Goal: Information Seeking & Learning: Check status

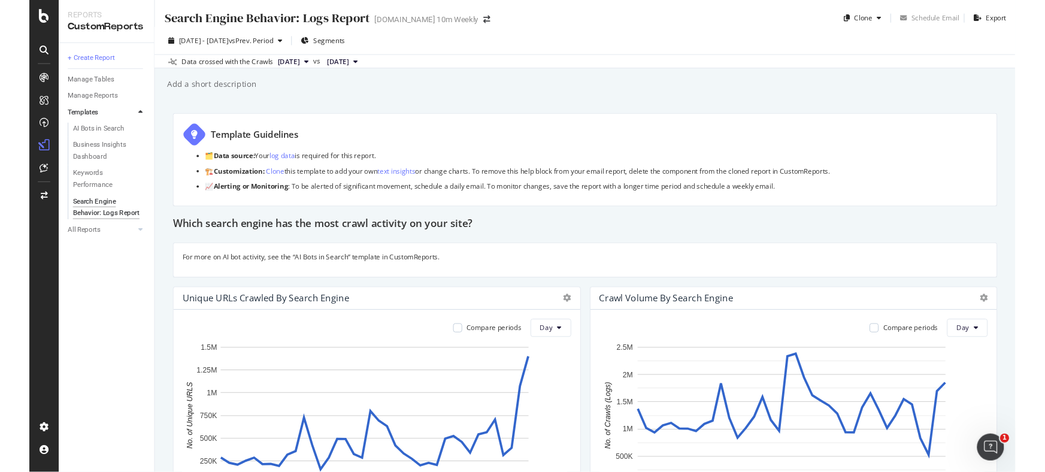
scroll to position [217, 0]
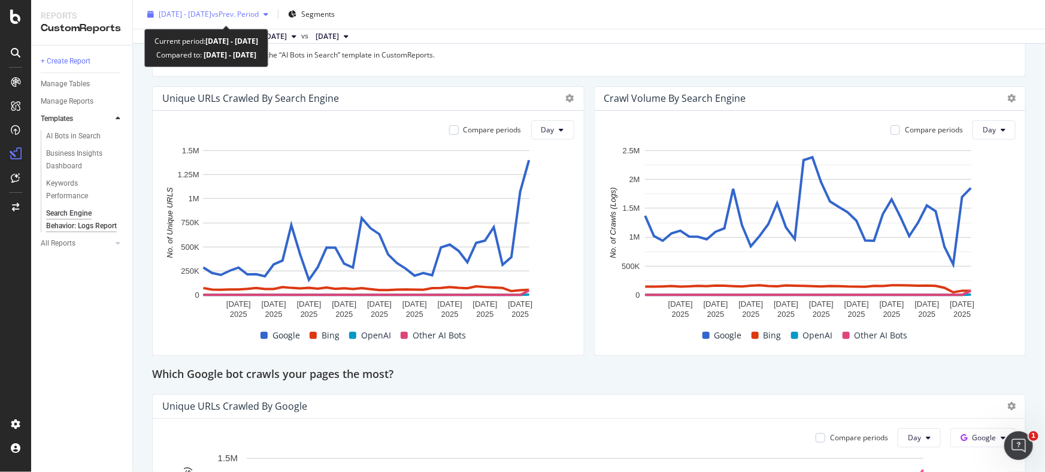
click at [273, 9] on div "[DATE] - [DATE] vs Prev. Period" at bounding box center [207, 14] width 130 height 18
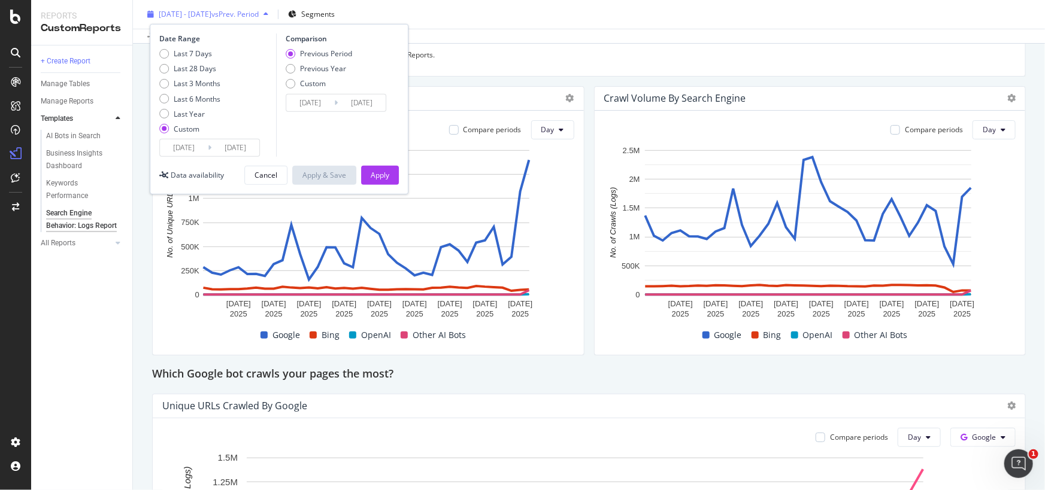
click at [259, 13] on span "vs Prev. Period" at bounding box center [234, 14] width 47 height 10
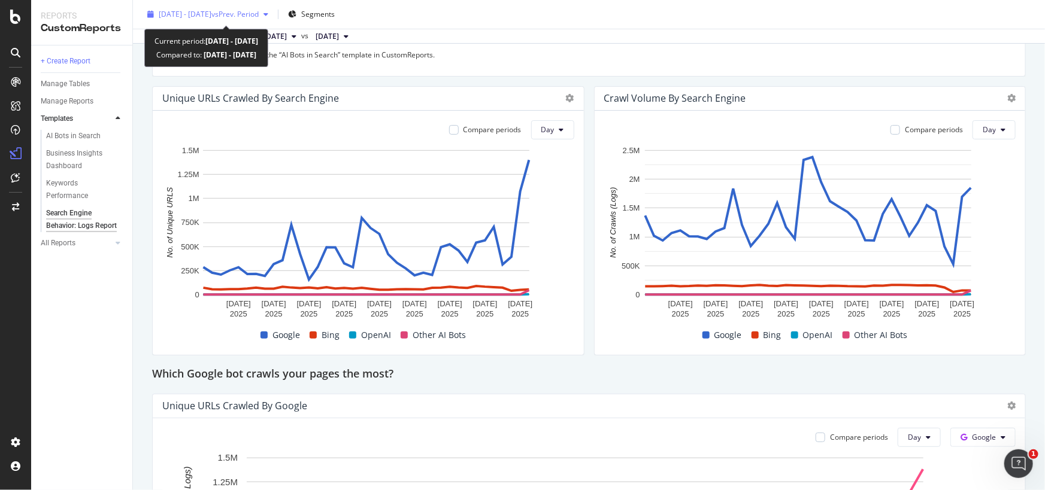
click at [194, 22] on div "[DATE] - [DATE] vs Prev. Period" at bounding box center [207, 14] width 130 height 18
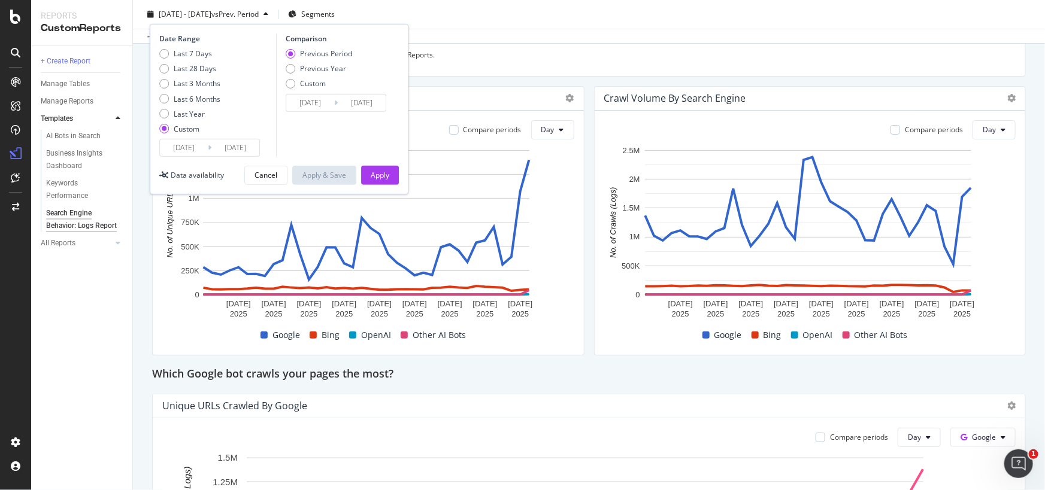
click at [192, 143] on input "[DATE]" at bounding box center [184, 147] width 48 height 17
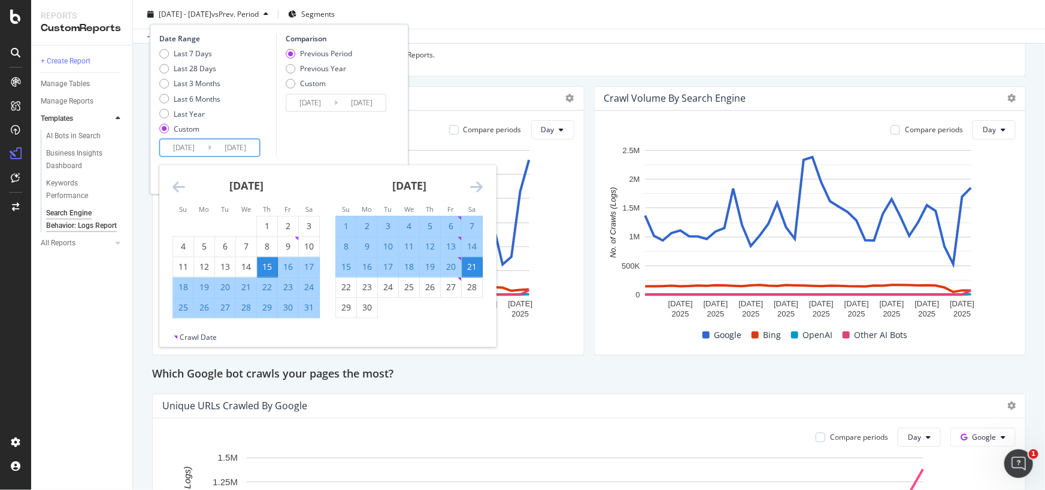
click at [192, 341] on div "Crawl Date" at bounding box center [198, 337] width 37 height 10
click at [171, 189] on div "[DATE] 1 2 3 4 5 6 7 8 9 10 11 12 13 14 15 16 17 18 19 20 21 22 23 24 25 26 27 …" at bounding box center [246, 241] width 163 height 153
click at [175, 186] on icon "Move backward to switch to the previous month." at bounding box center [178, 187] width 13 height 14
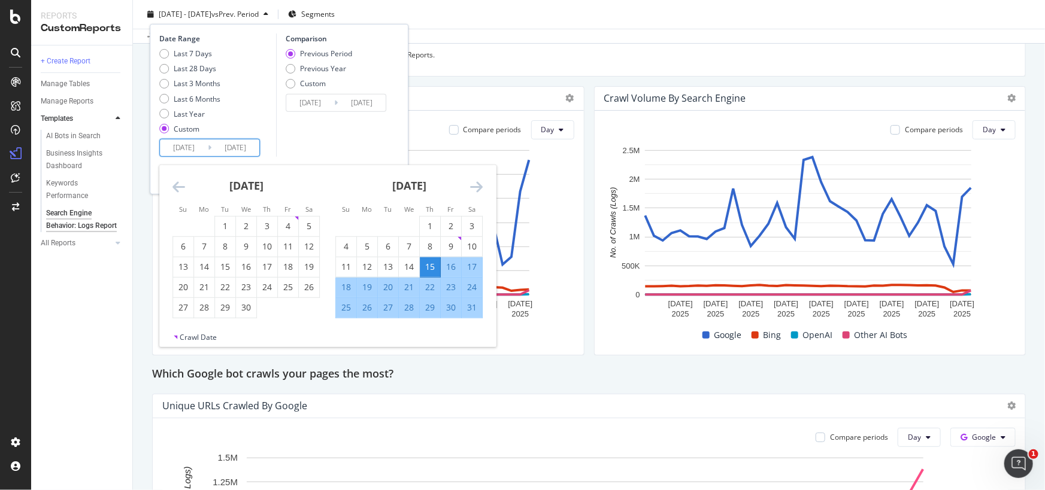
click at [176, 189] on icon "Move backward to switch to the previous month." at bounding box center [178, 187] width 13 height 14
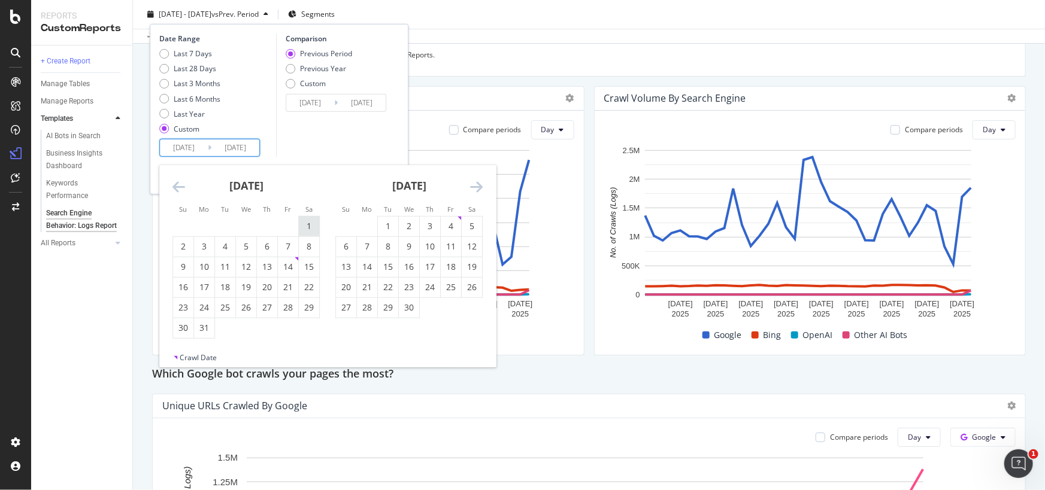
click at [306, 231] on div "1" at bounding box center [309, 226] width 20 height 12
type input "[DATE]"
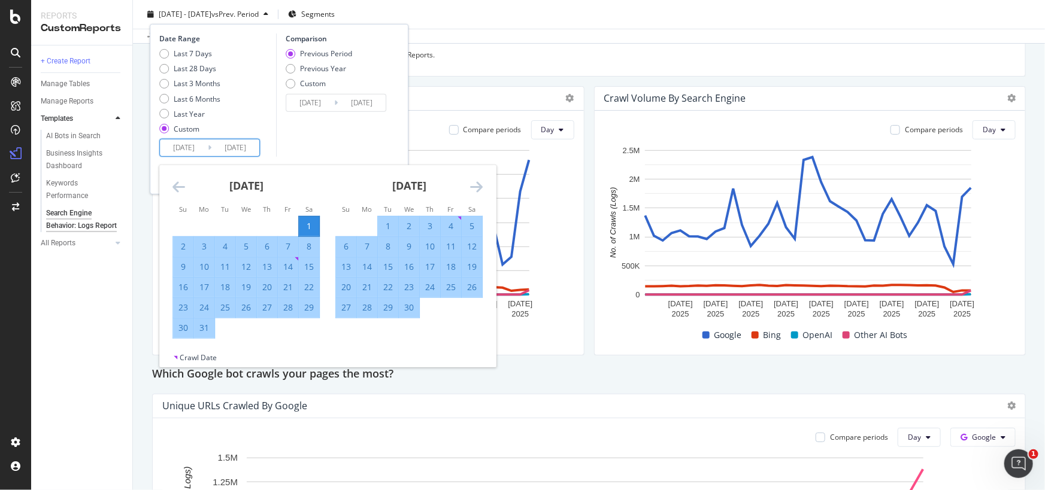
click at [405, 305] on div "30" at bounding box center [409, 308] width 20 height 12
type input "[DATE]"
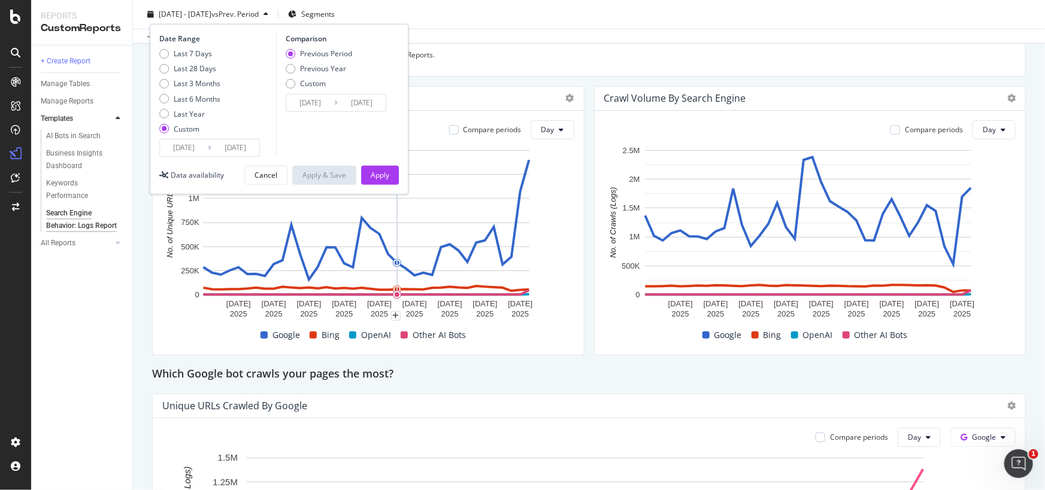
click at [183, 145] on input "[DATE]" at bounding box center [184, 147] width 48 height 17
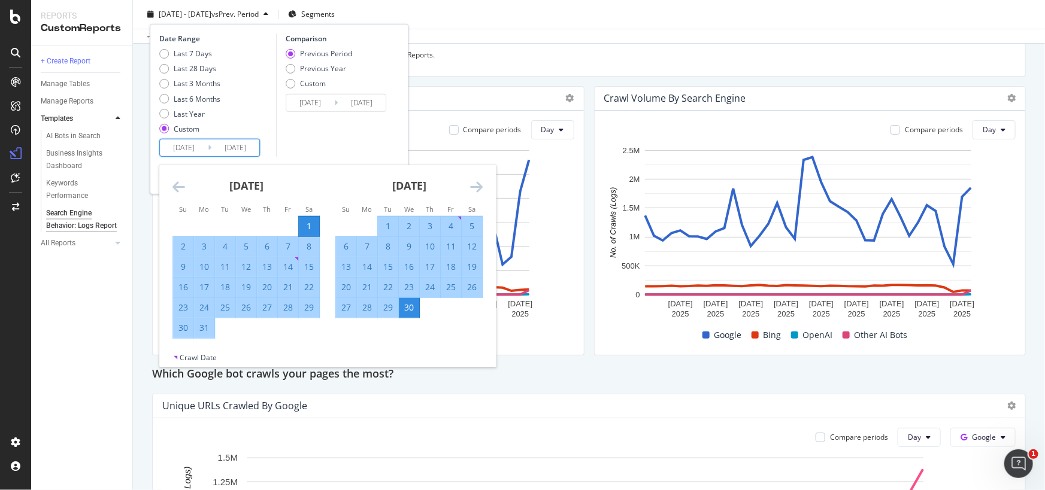
click at [180, 147] on input "[DATE]" at bounding box center [184, 147] width 48 height 17
type input "[DATE]"
click at [232, 145] on input "[DATE]" at bounding box center [235, 147] width 48 height 17
type input "[DATE]"
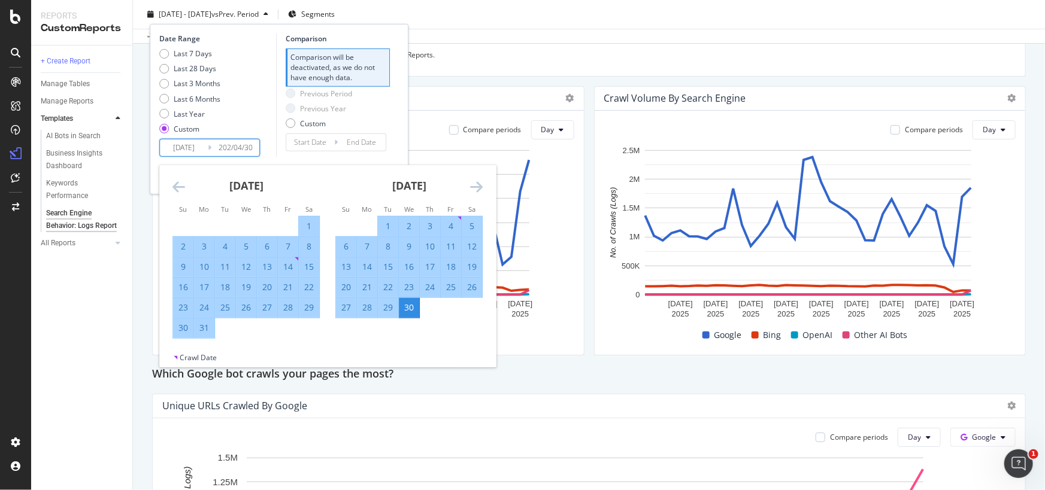
type input "[DATE]"
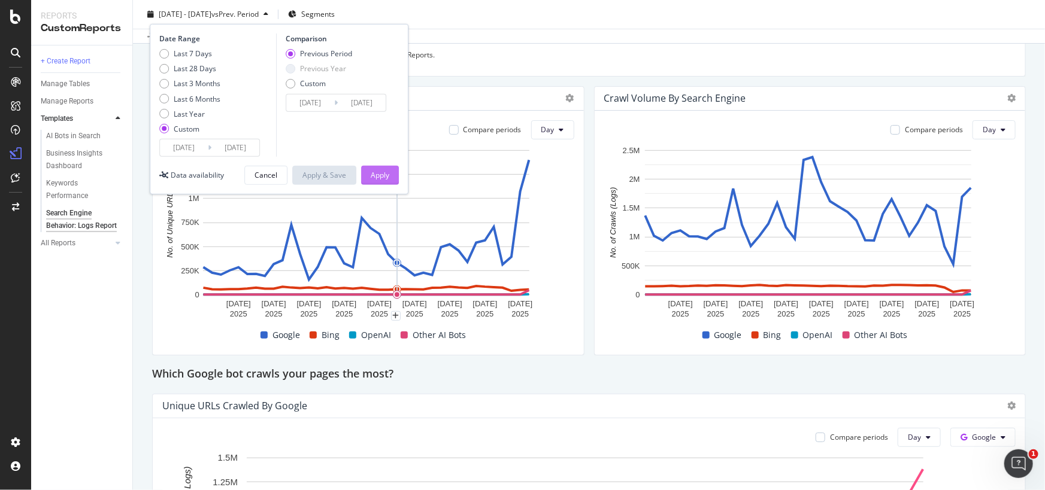
type input "[DATE]"
click at [383, 177] on div "Apply" at bounding box center [380, 175] width 19 height 10
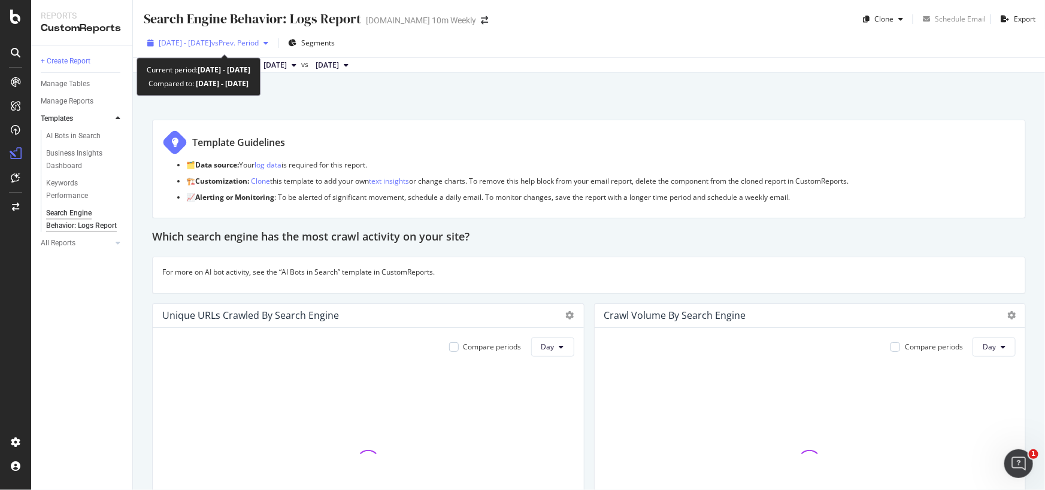
click at [255, 38] on span "vs Prev. Period" at bounding box center [234, 43] width 47 height 10
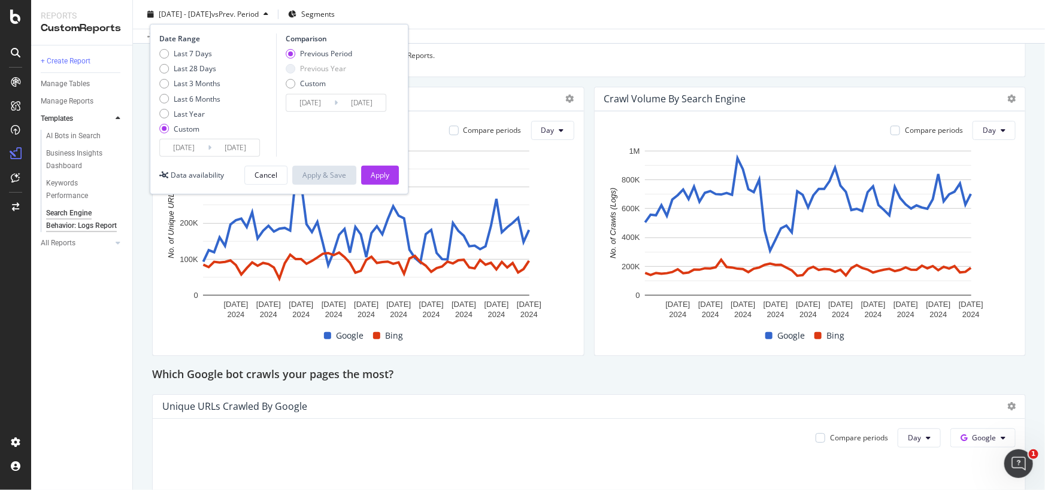
scroll to position [217, 0]
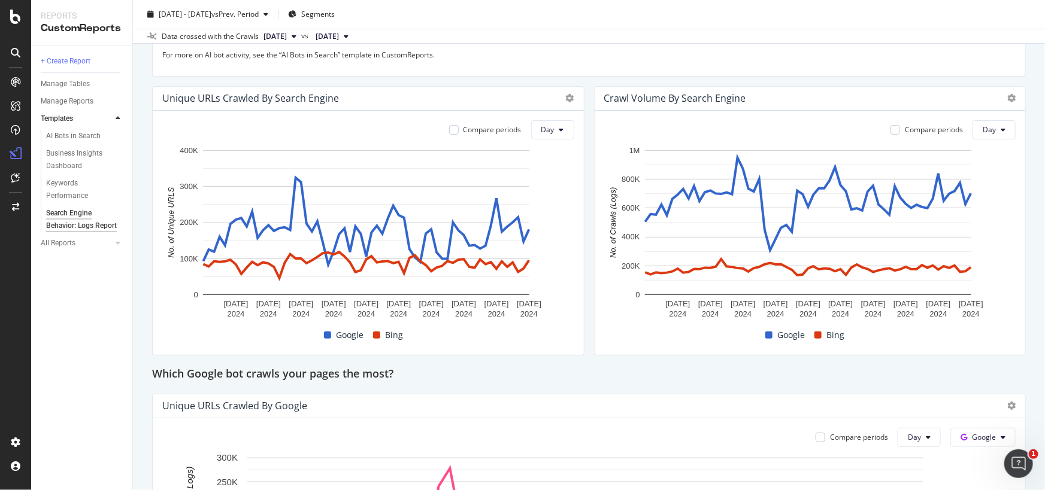
click at [414, 23] on div "[DATE] - [DATE] vs Prev. Period Segments" at bounding box center [589, 17] width 912 height 24
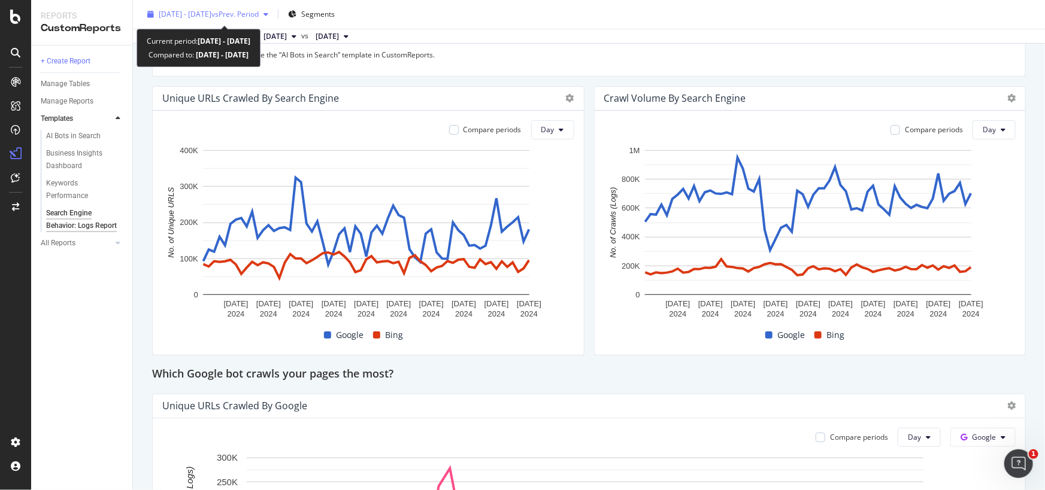
click at [204, 19] on div "[DATE] - [DATE] vs Prev. Period" at bounding box center [209, 14] width 100 height 10
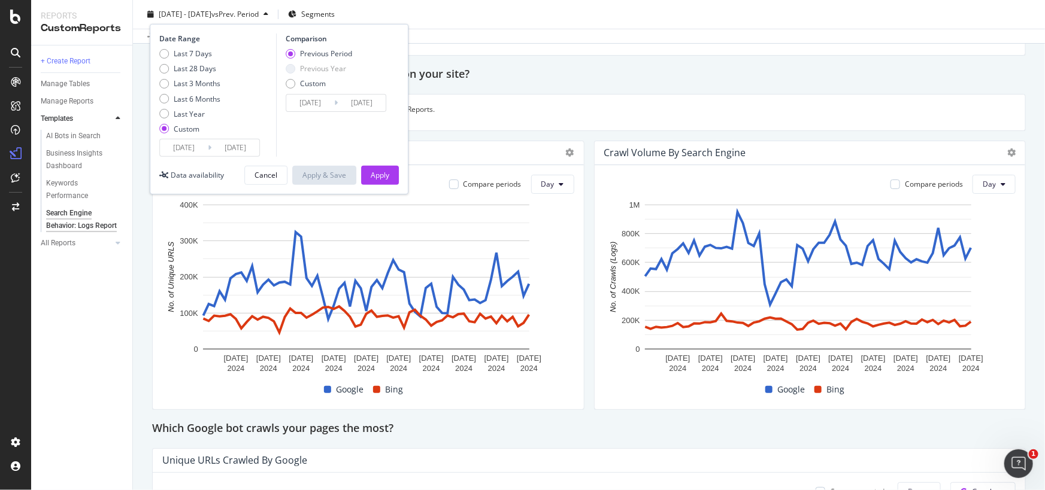
scroll to position [0, 0]
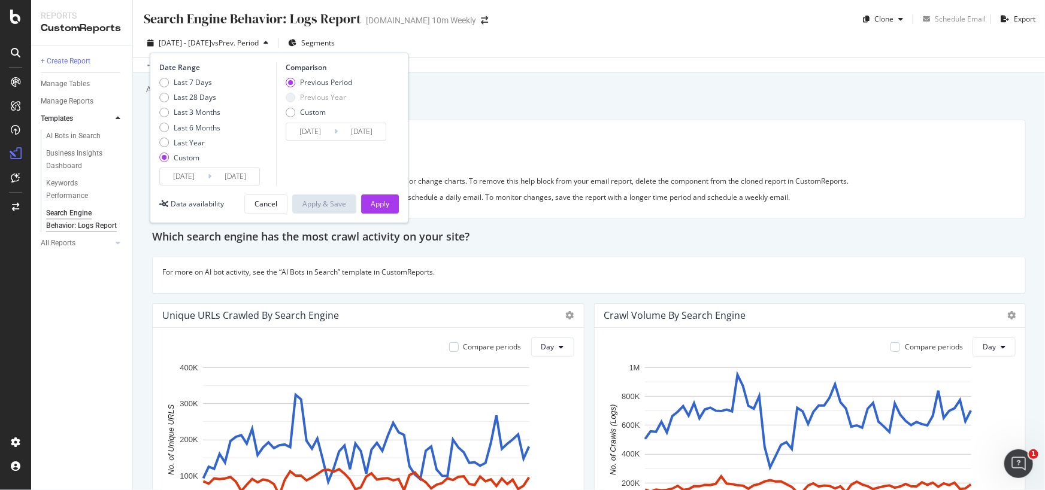
click at [443, 56] on div "[DATE] - [DATE] vs Prev. Period Segments Date Range Last 7 Days Last 28 Days La…" at bounding box center [589, 46] width 912 height 24
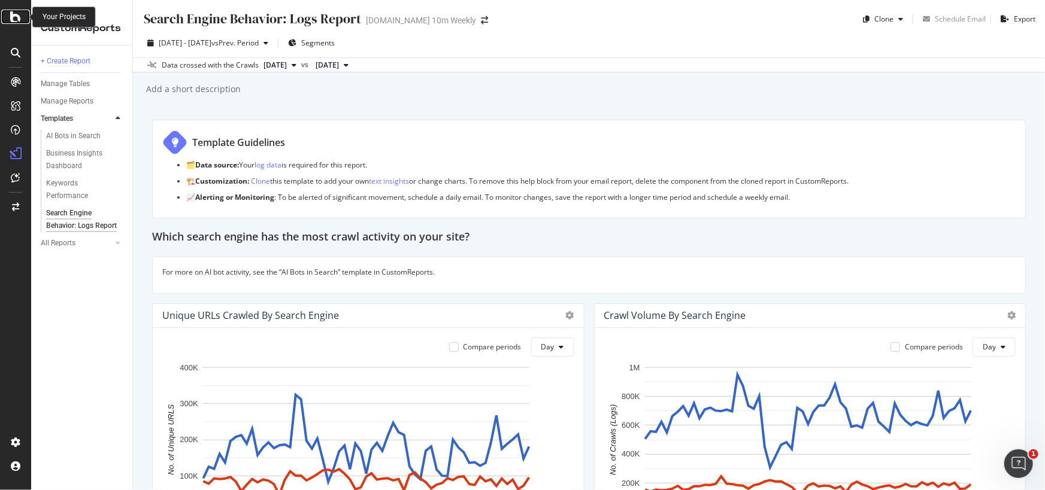
click at [14, 13] on icon at bounding box center [15, 17] width 11 height 14
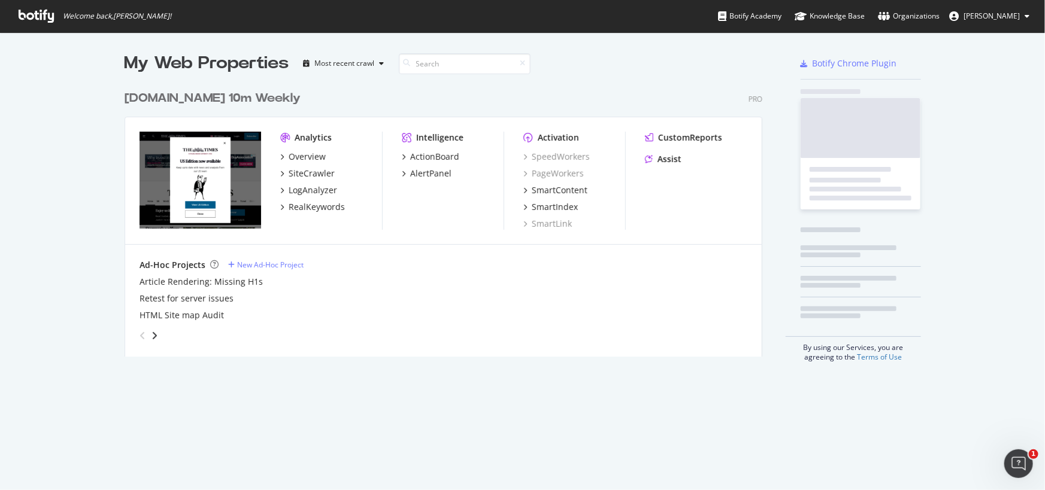
scroll to position [482, 1028]
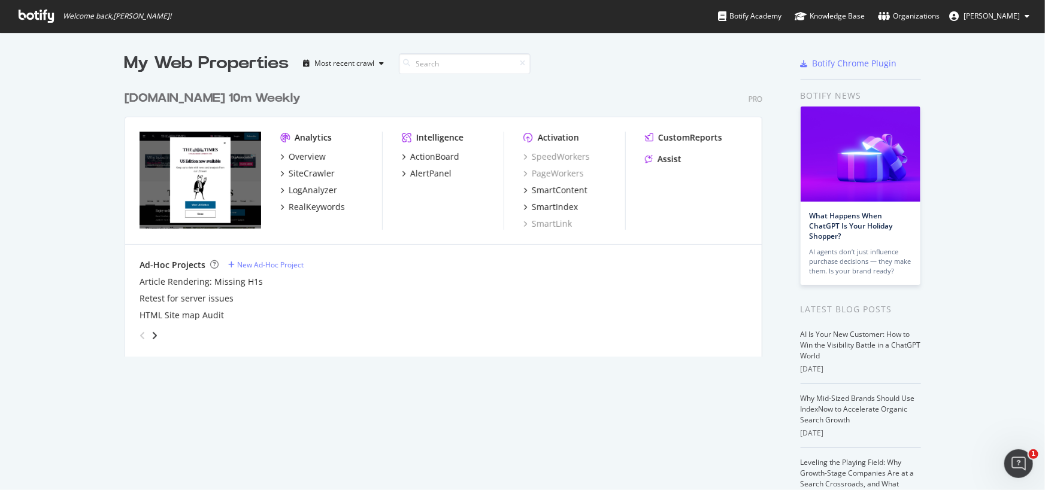
click at [306, 132] on div "Analytics" at bounding box center [313, 138] width 37 height 12
click at [302, 153] on div "Overview" at bounding box center [307, 157] width 37 height 12
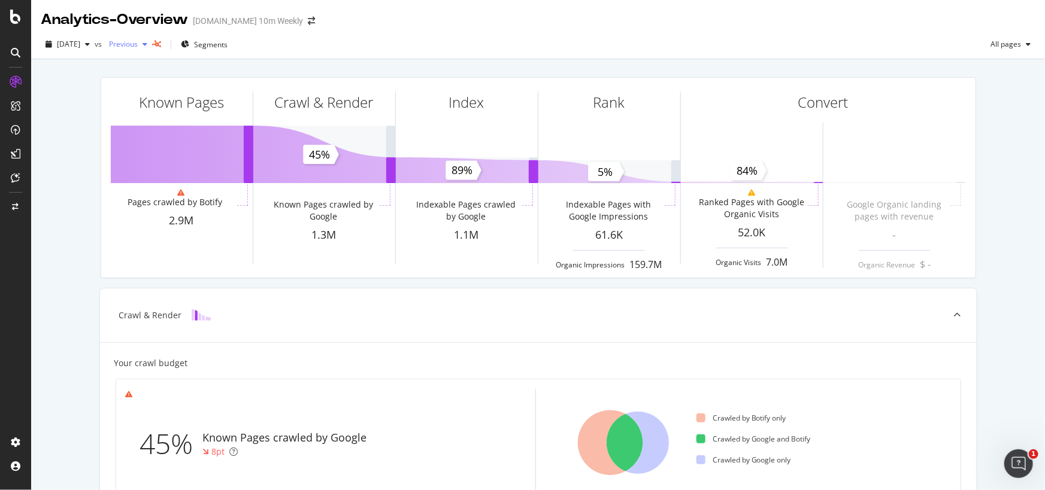
click at [152, 44] on div "button" at bounding box center [145, 44] width 14 height 7
